Goal: Task Accomplishment & Management: Use online tool/utility

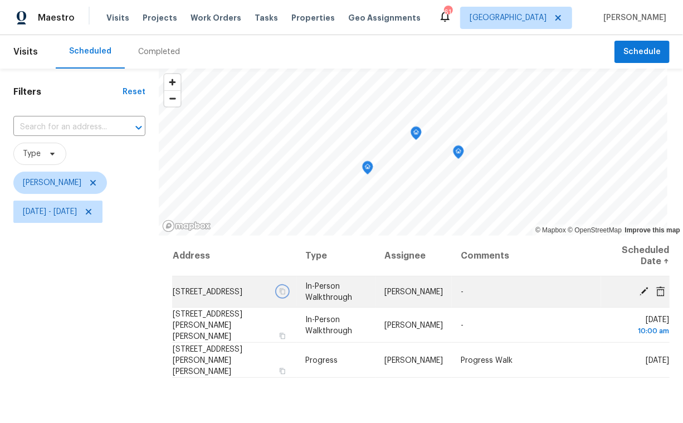
click at [285, 295] on icon "button" at bounding box center [282, 291] width 7 height 7
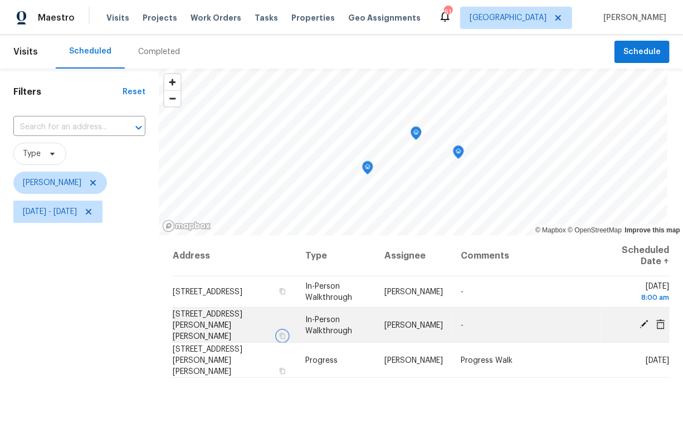
click at [284, 332] on icon "button" at bounding box center [282, 335] width 7 height 7
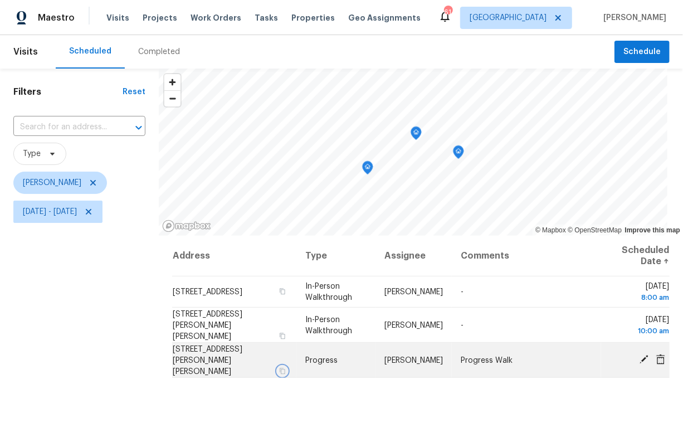
click at [286, 367] on icon "button" at bounding box center [282, 370] width 7 height 7
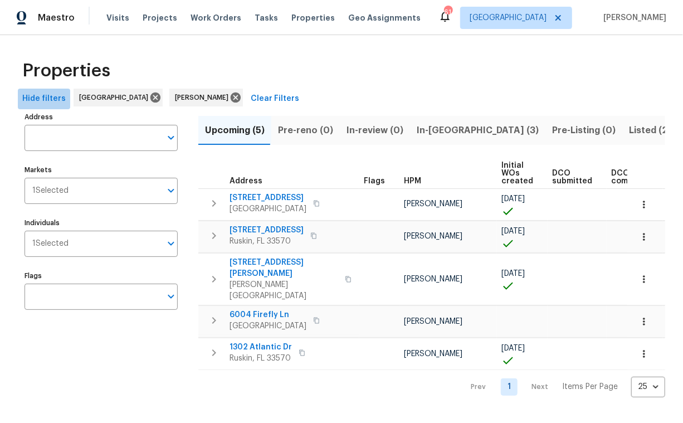
click at [46, 103] on span "Hide filters" at bounding box center [43, 99] width 43 height 14
